Goal: Information Seeking & Learning: Learn about a topic

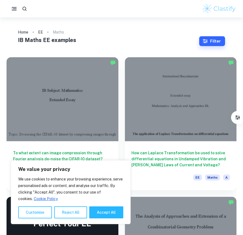
scroll to position [5, 0]
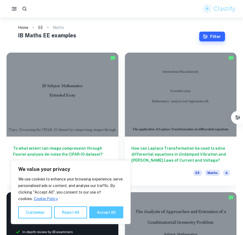
click at [110, 209] on button "Accept All" at bounding box center [106, 212] width 34 height 12
checkbox input "true"
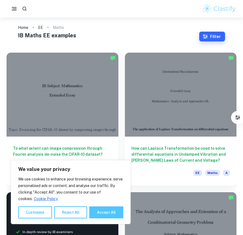
checkbox input "true"
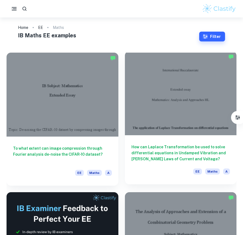
drag, startPoint x: 140, startPoint y: 184, endPoint x: 142, endPoint y: 181, distance: 3.7
click at [142, 181] on div "How can Laplace Transformation be used to solve differential equations in Undam…" at bounding box center [181, 159] width 112 height 49
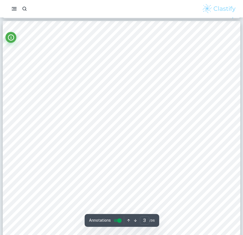
scroll to position [757, 0]
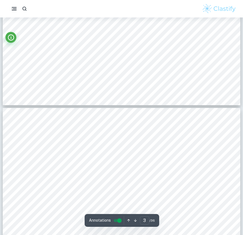
type input "4"
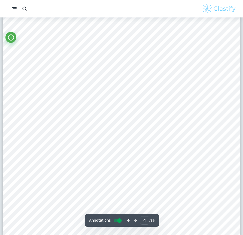
scroll to position [1183, 0]
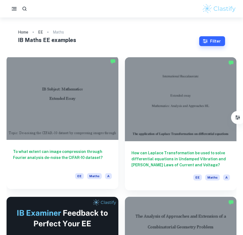
click at [68, 124] on div at bounding box center [63, 98] width 112 height 84
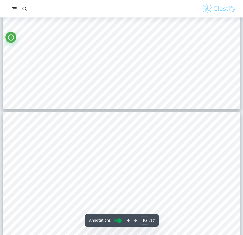
scroll to position [4880, 0]
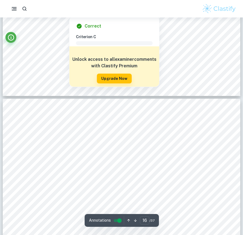
type input "17"
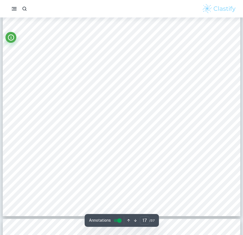
scroll to position [5227, 0]
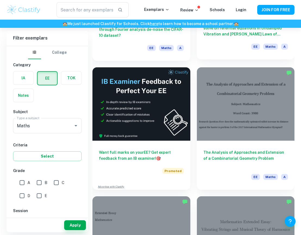
scroll to position [137, 0]
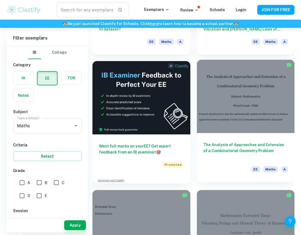
click at [243, 118] on div at bounding box center [246, 96] width 98 height 73
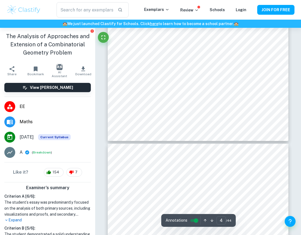
scroll to position [875, 0]
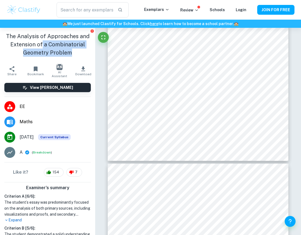
drag, startPoint x: 74, startPoint y: 51, endPoint x: 43, endPoint y: 44, distance: 31.5
click at [43, 44] on h1 "The Analysis of Approaches and Extension of a Combinatorial Geometry Problem" at bounding box center [47, 44] width 87 height 24
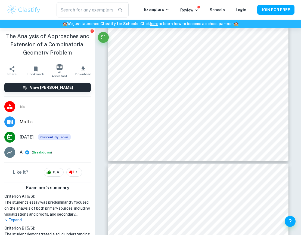
click at [50, 44] on h1 "The Analysis of Approaches and Extension of a Combinatorial Geometry Problem" at bounding box center [47, 44] width 87 height 24
click at [49, 55] on h1 "The Analysis of Approaches and Extension of a Combinatorial Geometry Problem" at bounding box center [47, 44] width 87 height 24
drag, startPoint x: 49, startPoint y: 54, endPoint x: 49, endPoint y: 44, distance: 10.6
click at [49, 44] on h1 "The Analysis of Approaches and Extension of a Combinatorial Geometry Problem" at bounding box center [47, 44] width 87 height 24
copy h1 "Combinatorial Geometry"
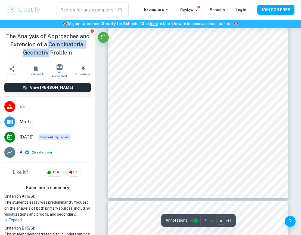
scroll to position [2053, 0]
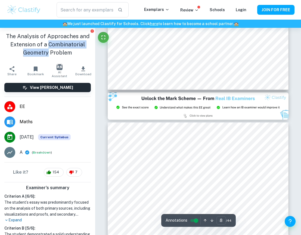
type input "9"
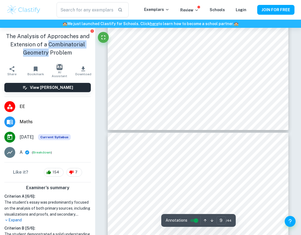
scroll to position [2117, 0]
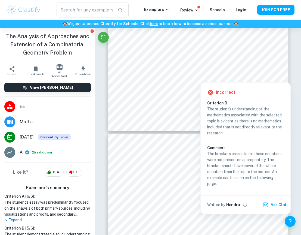
click at [242, 182] on p "The brackets presented in these equations were not presented appropriately. The…" at bounding box center [245, 168] width 77 height 36
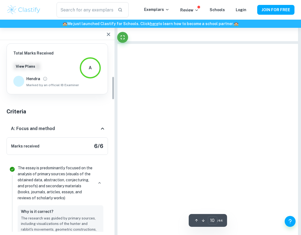
click at [240, 175] on div at bounding box center [208, 161] width 181 height 234
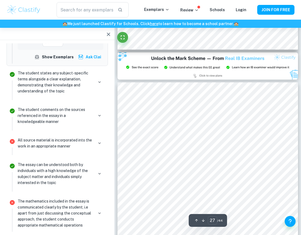
scroll to position [6220, 0]
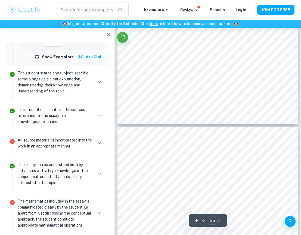
type input "24"
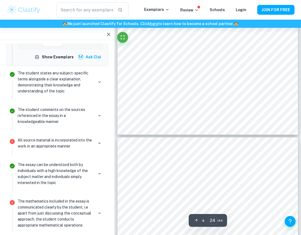
scroll to position [5528, 0]
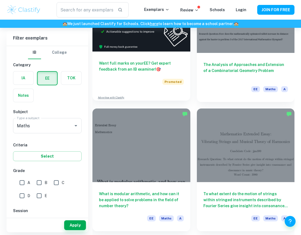
scroll to position [219, 0]
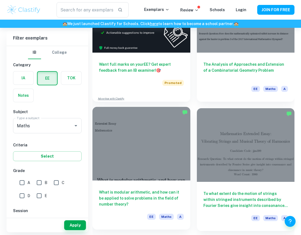
click at [170, 169] on div at bounding box center [142, 143] width 98 height 73
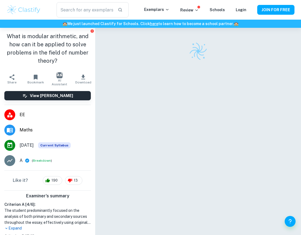
scroll to position [13, 0]
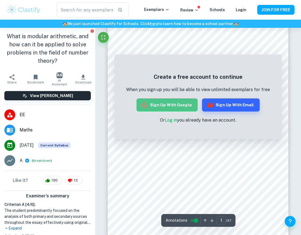
click at [184, 102] on button "Sign up with Google" at bounding box center [167, 104] width 61 height 13
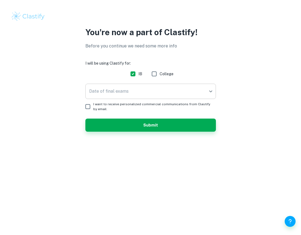
click at [168, 96] on body "We value your privacy We use cookies to enhance your browsing experience, serve…" at bounding box center [150, 117] width 301 height 235
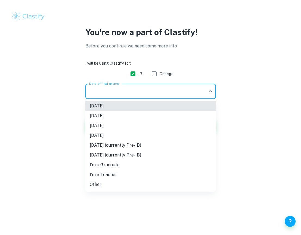
click at [164, 93] on div at bounding box center [150, 117] width 301 height 235
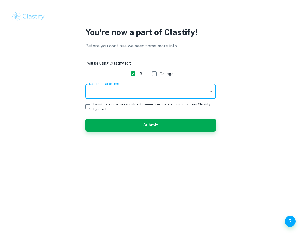
click at [165, 96] on body "We value your privacy We use cookies to enhance your browsing experience, serve…" at bounding box center [150, 117] width 301 height 235
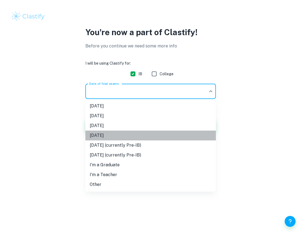
click at [145, 138] on li "[DATE]" at bounding box center [150, 135] width 131 height 10
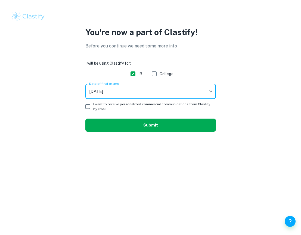
click at [157, 124] on button "Submit" at bounding box center [150, 124] width 131 height 13
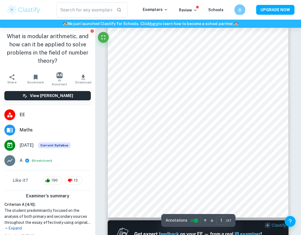
scroll to position [72, 0]
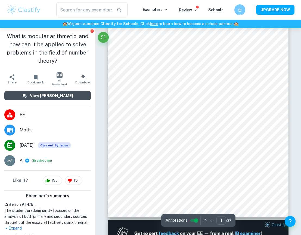
click at [88, 95] on button "View [PERSON_NAME]" at bounding box center [47, 95] width 87 height 9
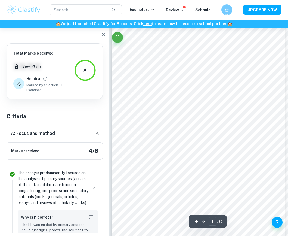
scroll to position [26, 0]
click at [93, 134] on div "A: Focus and method" at bounding box center [52, 133] width 83 height 7
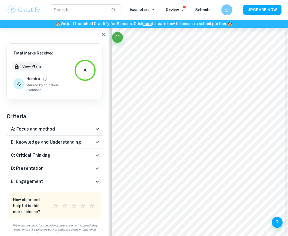
click at [94, 141] on icon at bounding box center [97, 142] width 7 height 7
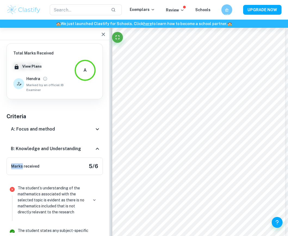
click at [94, 141] on div "B: Knowledge and Understanding" at bounding box center [55, 148] width 96 height 17
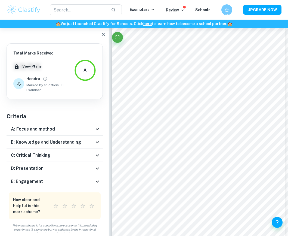
click at [94, 160] on div "C: Critical Thinking" at bounding box center [55, 155] width 96 height 13
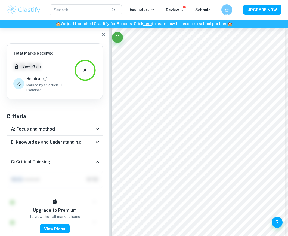
click at [94, 160] on icon at bounding box center [97, 161] width 7 height 7
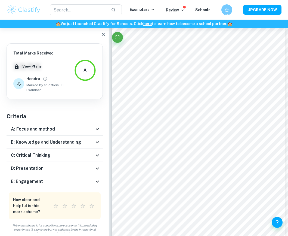
click at [95, 179] on icon at bounding box center [97, 181] width 7 height 7
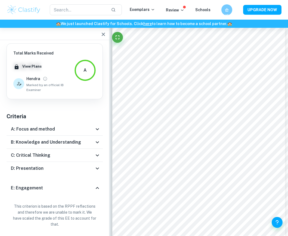
click at [98, 171] on div "D: Presentation" at bounding box center [55, 168] width 96 height 13
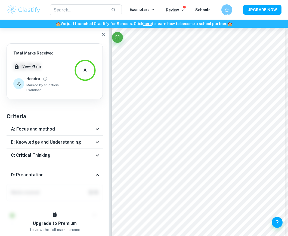
click at [98, 171] on div "D: Presentation" at bounding box center [55, 174] width 96 height 17
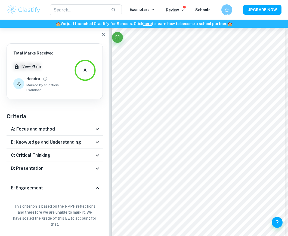
click at [98, 186] on icon at bounding box center [97, 187] width 7 height 7
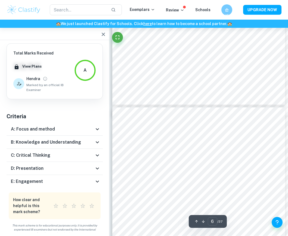
scroll to position [1218, 0]
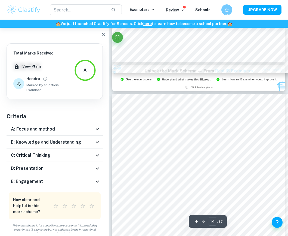
type input "15"
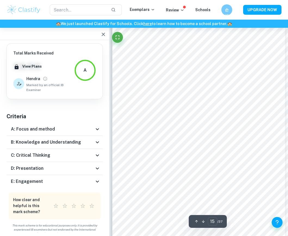
scroll to position [3698, 0]
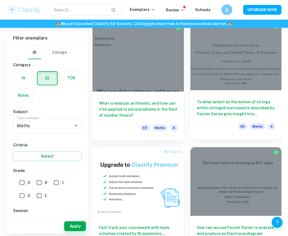
scroll to position [297, 0]
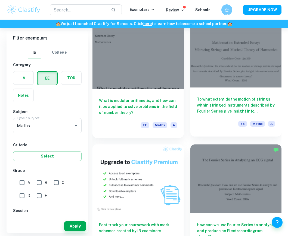
click at [226, 113] on h6 "To what extent do the motion of strings within stringed instruments described b…" at bounding box center [236, 105] width 78 height 18
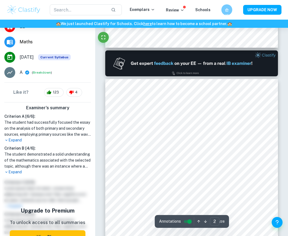
scroll to position [240, 0]
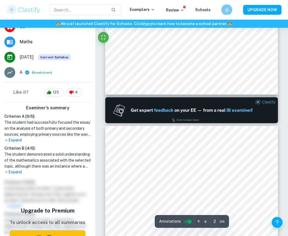
type input "1"
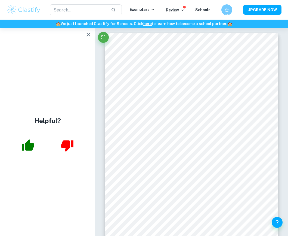
scroll to position [0, 0]
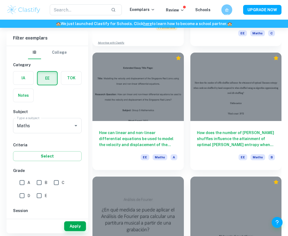
scroll to position [515, 0]
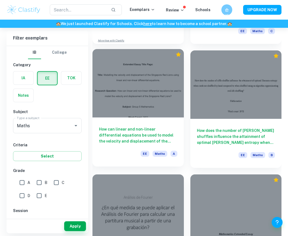
click at [153, 95] on div at bounding box center [138, 83] width 91 height 69
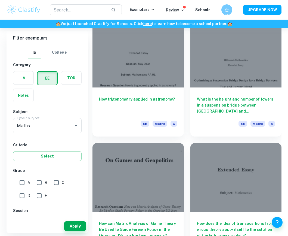
scroll to position [1919, 0]
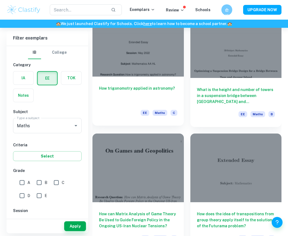
click at [165, 71] on div at bounding box center [138, 42] width 91 height 69
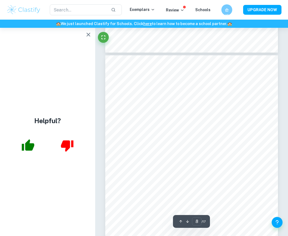
scroll to position [1695, 0]
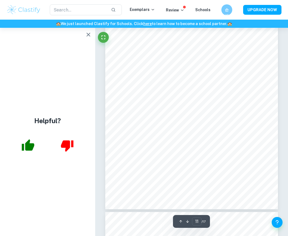
type input "12"
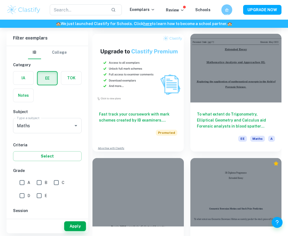
scroll to position [2386, 0]
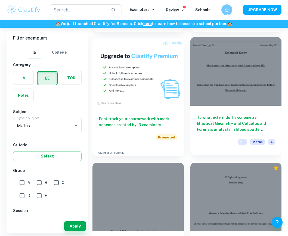
click at [202, 131] on h6 "To what extent do Trigonometry, Elliptical Geometry and Calculus aid Forensic a…" at bounding box center [236, 123] width 78 height 18
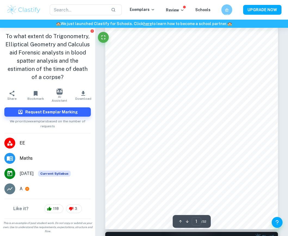
scroll to position [49, 0]
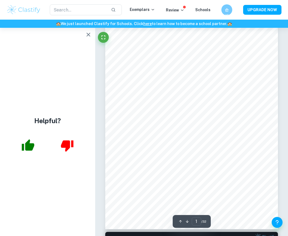
click at [88, 36] on icon "button" at bounding box center [88, 34] width 7 height 7
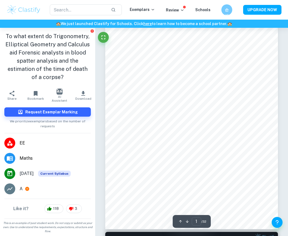
scroll to position [174, 0]
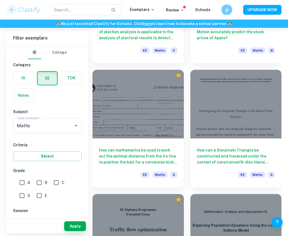
scroll to position [2604, 0]
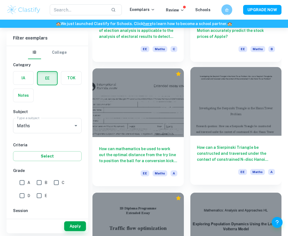
click at [236, 128] on div at bounding box center [235, 101] width 91 height 69
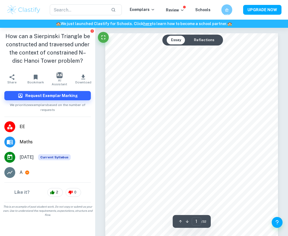
drag, startPoint x: 78, startPoint y: 61, endPoint x: 75, endPoint y: 31, distance: 30.9
click at [75, 31] on div "How can a Sierpinski Triangle be constructed and traversed under the context of…" at bounding box center [47, 50] width 95 height 44
